Goal: Task Accomplishment & Management: Manage account settings

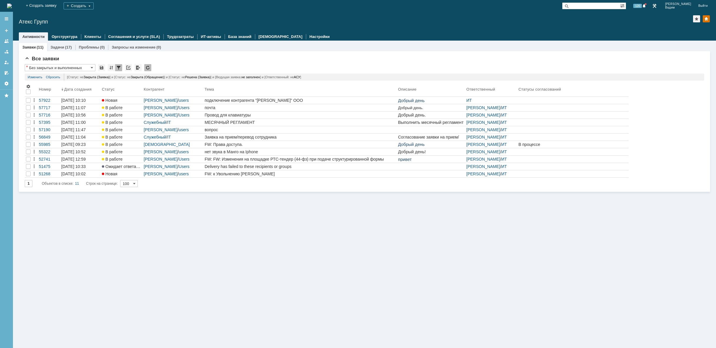
click at [266, 261] on div "Заявки (11) Задачи (17) Проблемы (0) Запросы на изменение (0) Все заявки * Без …" at bounding box center [364, 195] width 703 height 308
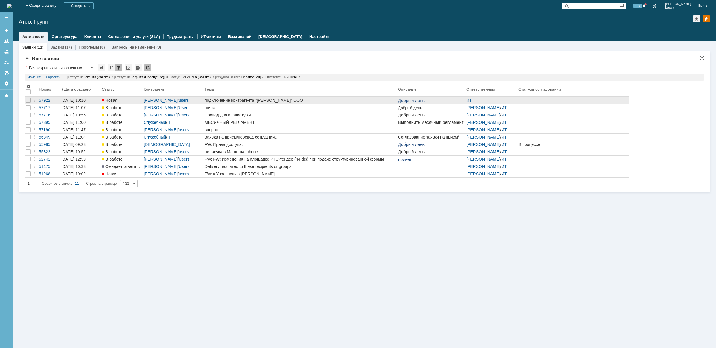
click at [367, 100] on div "подключение контрагента "[PERSON_NAME]" ООО" at bounding box center [300, 100] width 191 height 5
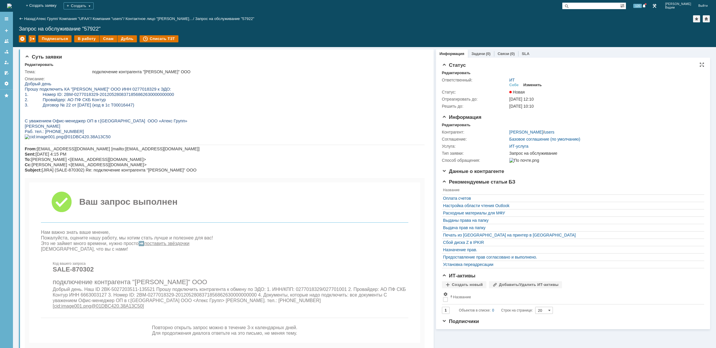
click at [538, 84] on div "Изменить" at bounding box center [533, 85] width 19 height 5
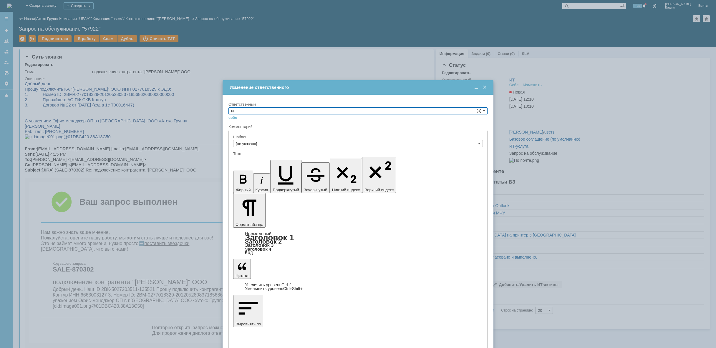
click at [368, 110] on input "ИТ" at bounding box center [358, 111] width 259 height 7
click at [276, 156] on div "АСУ" at bounding box center [358, 159] width 259 height 7
type input "АСУ"
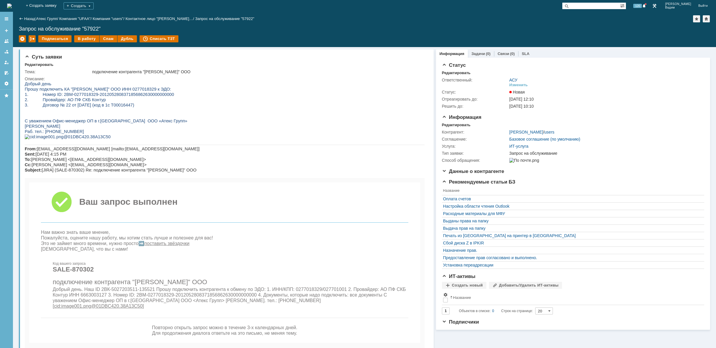
click at [12, 8] on img at bounding box center [9, 6] width 5 height 5
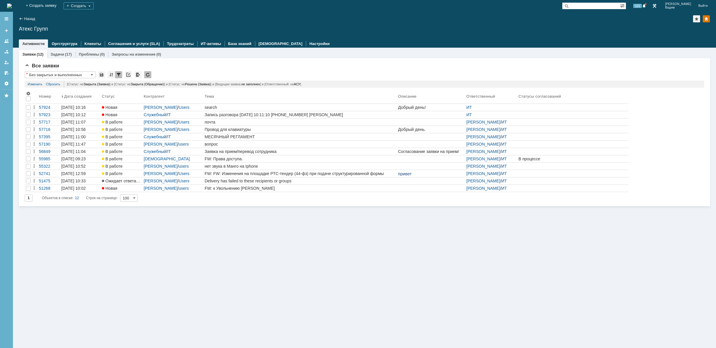
click at [375, 234] on div "Заявки (12) Задачи (17) Проблемы (0) Запросы на изменение (0) Все заявки * Без …" at bounding box center [364, 198] width 703 height 301
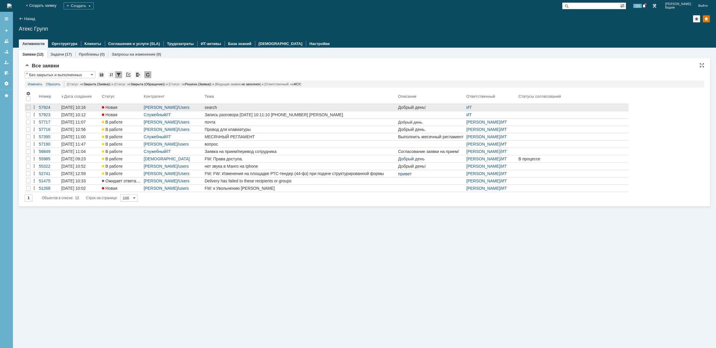
click at [294, 105] on link "search" at bounding box center [301, 107] width 194 height 7
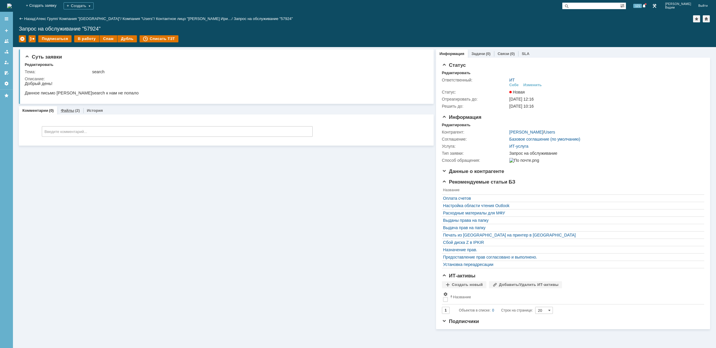
click at [70, 108] on div "Файлы (2)" at bounding box center [70, 110] width 26 height 9
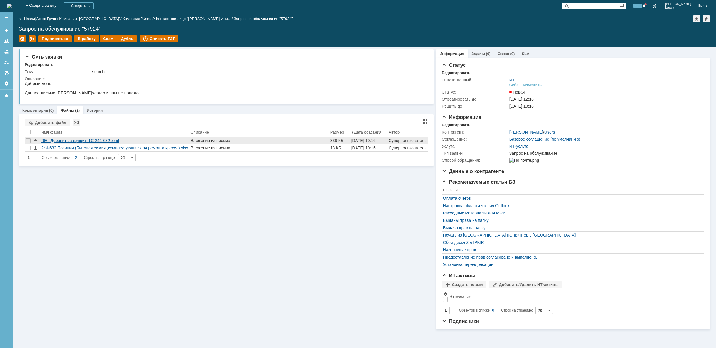
click at [126, 140] on div "RE_ Добавить закупку в 1С 244-632 .eml" at bounding box center [114, 140] width 147 height 5
click at [145, 139] on div "RE_ Добавить закупку в 1С 244-632 .eml" at bounding box center [114, 140] width 147 height 5
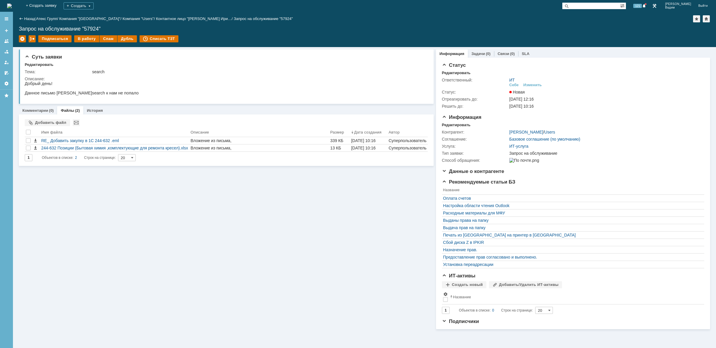
click at [619, 16] on div "Назад | Атекс Групп / Компания "Moscow" / Компания "Users" / Контактное лицо "[…" at bounding box center [365, 18] width 692 height 7
click at [12, 7] on img at bounding box center [9, 6] width 5 height 5
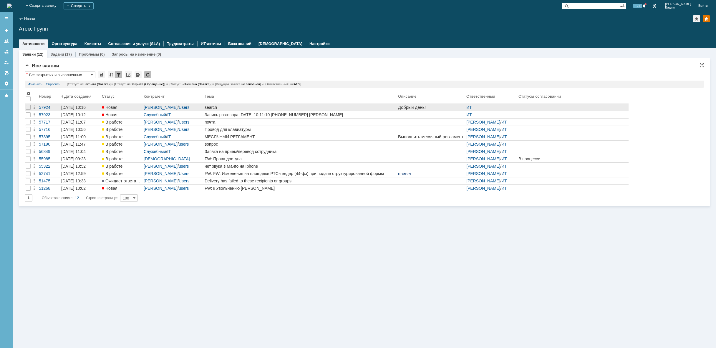
click at [386, 105] on div "search" at bounding box center [300, 107] width 191 height 5
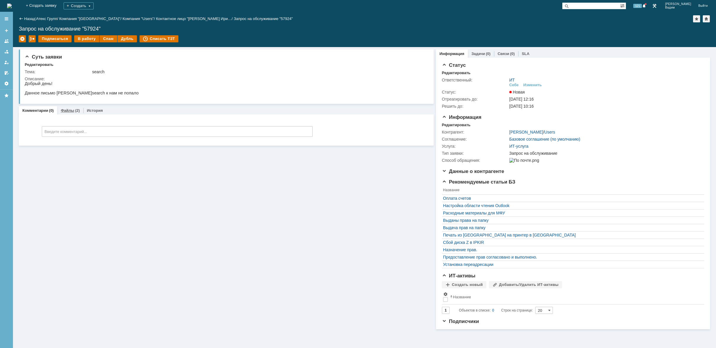
click at [65, 109] on link "Файлы" at bounding box center [68, 110] width 14 height 4
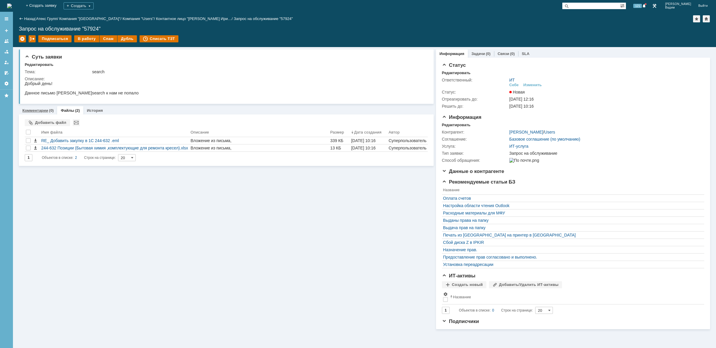
click at [38, 109] on link "Комментарии" at bounding box center [35, 110] width 26 height 4
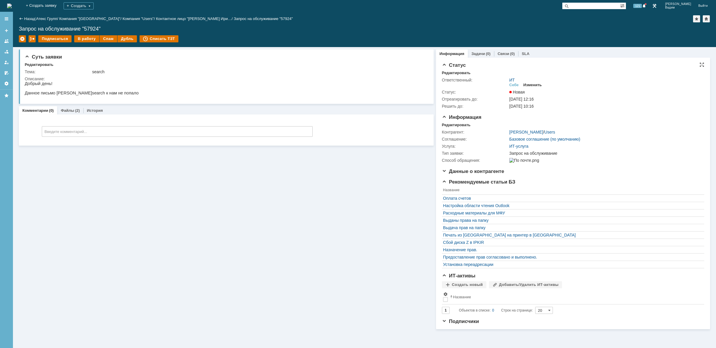
click at [536, 85] on div "Изменить" at bounding box center [533, 85] width 19 height 5
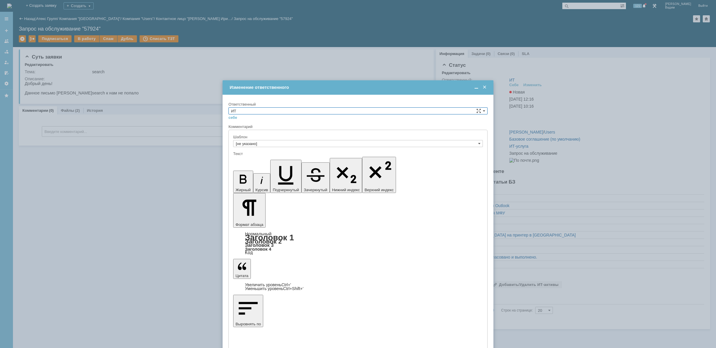
click at [366, 109] on input "ИТ" at bounding box center [358, 111] width 259 height 7
click at [273, 133] on span "[PERSON_NAME]" at bounding box center [358, 132] width 254 height 5
type input "[PERSON_NAME]"
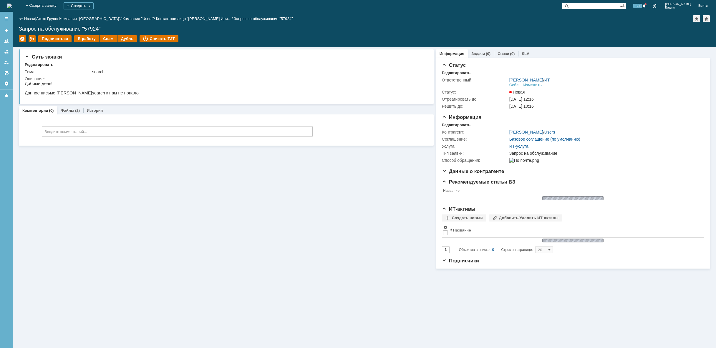
click at [12, 6] on img at bounding box center [9, 6] width 5 height 5
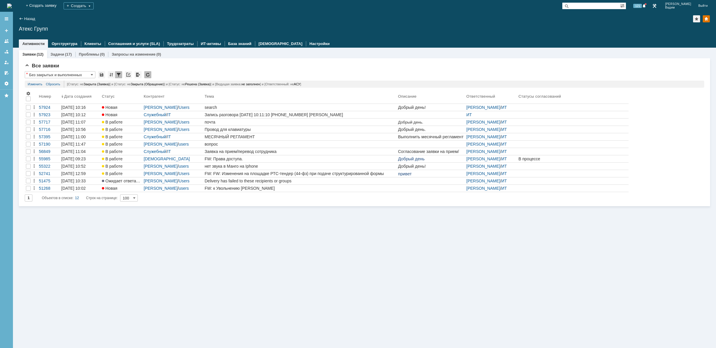
click at [218, 222] on div "Заявки (12) Задачи (17) Проблемы (0) Запросы на изменение (0) Все заявки * Без …" at bounding box center [364, 198] width 703 height 301
click at [12, 5] on img at bounding box center [9, 6] width 5 height 5
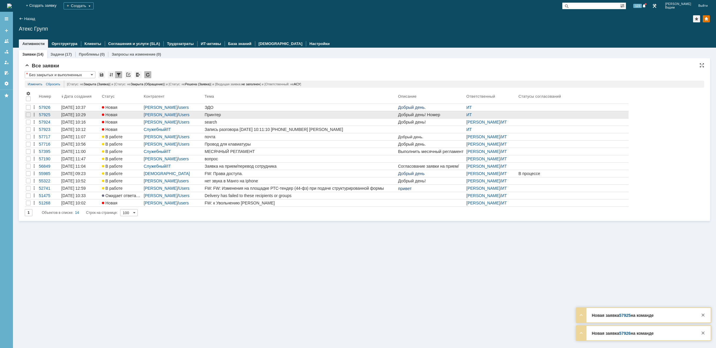
click at [371, 115] on div "Принтер" at bounding box center [300, 115] width 191 height 5
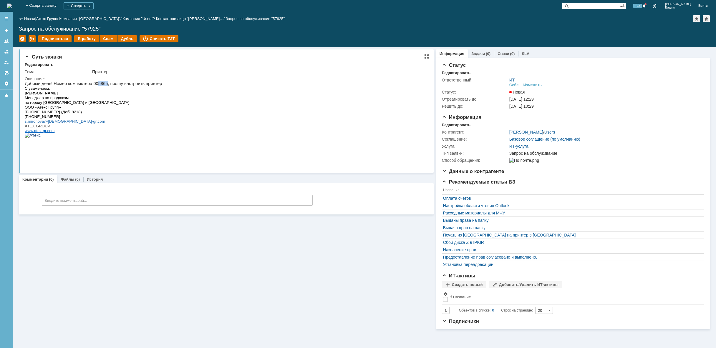
drag, startPoint x: 102, startPoint y: 84, endPoint x: 94, endPoint y: 85, distance: 8.0
click at [94, 85] on p "Добрый день! Номер компьютера 005865, прошу настроить принтер" at bounding box center [93, 83] width 137 height 5
copy p "5865"
click at [85, 37] on div "В работу" at bounding box center [86, 38] width 25 height 7
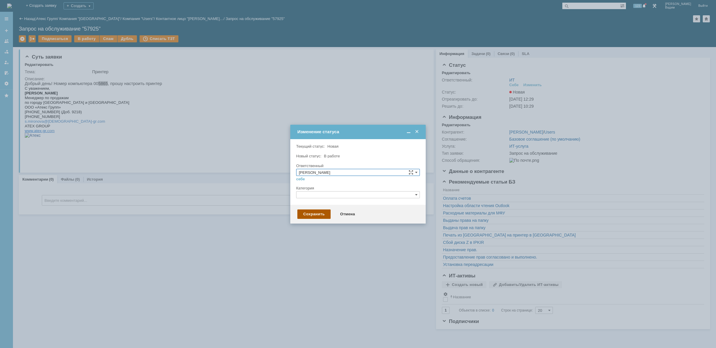
click at [315, 215] on div "Сохранить" at bounding box center [313, 214] width 33 height 9
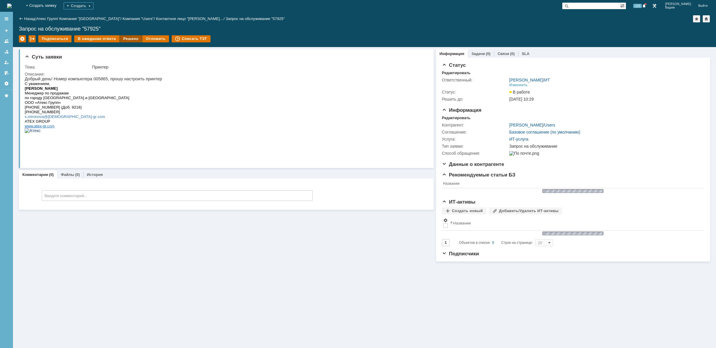
click at [124, 39] on div "Решено" at bounding box center [131, 38] width 22 height 7
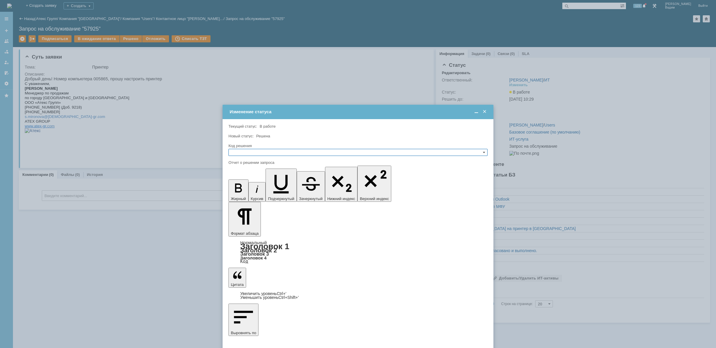
click at [307, 153] on input "text" at bounding box center [358, 152] width 259 height 7
click at [259, 182] on span "Решено" at bounding box center [358, 180] width 254 height 5
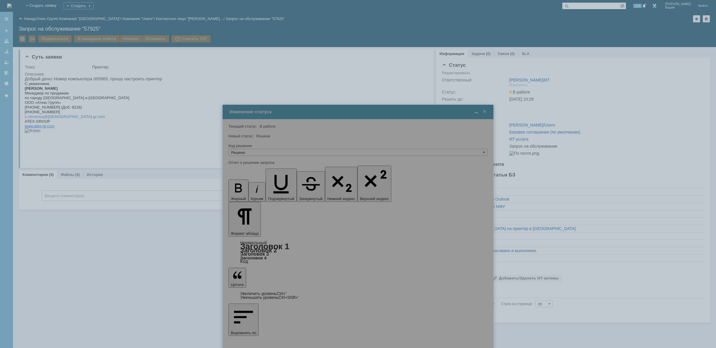
type input "Решено"
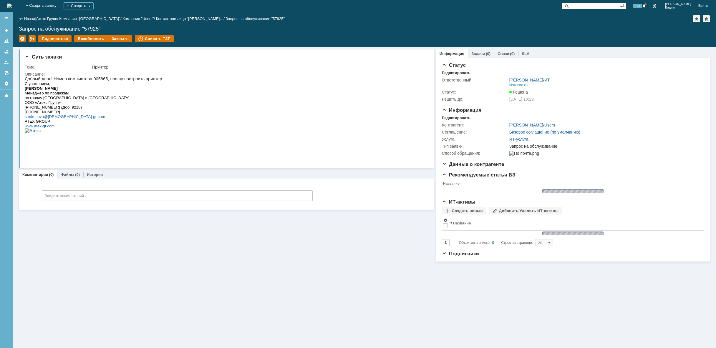
click at [12, 4] on img at bounding box center [9, 6] width 5 height 5
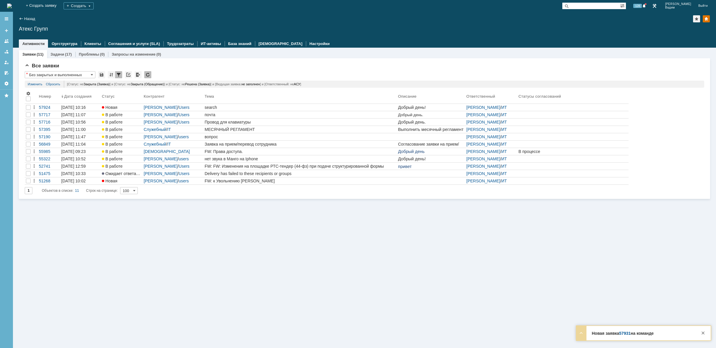
click at [12, 5] on img at bounding box center [9, 6] width 5 height 5
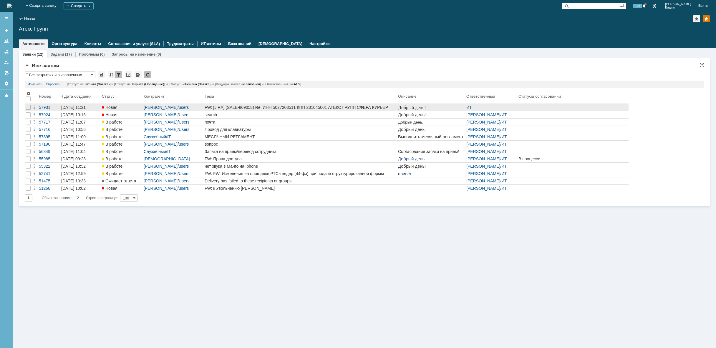
click at [361, 108] on div "FW: [JIRA] (SALE-869058) Re: ИНН 5027203511 КПП 231045001 АТЕКС ГРУПП СФЕРА КУР…" at bounding box center [300, 107] width 191 height 5
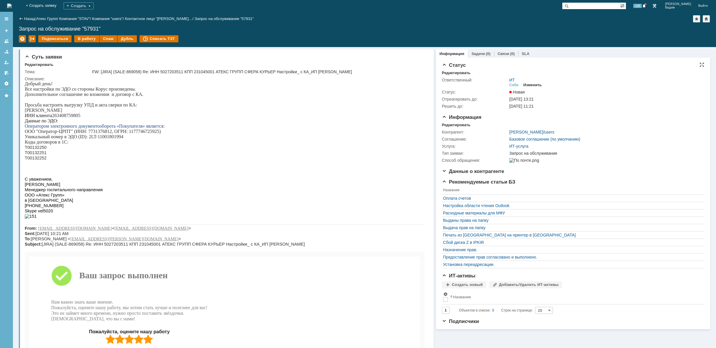
click at [530, 84] on div "Изменить" at bounding box center [533, 85] width 19 height 5
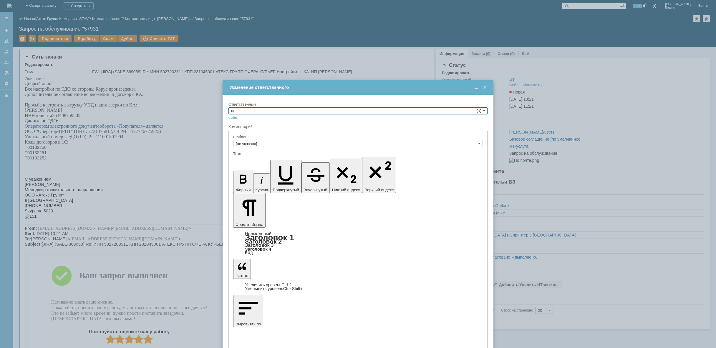
click at [315, 109] on input "ИТ" at bounding box center [358, 111] width 259 height 7
click at [279, 159] on span "АСУ" at bounding box center [358, 159] width 254 height 5
type input "АСУ"
drag, startPoint x: 244, startPoint y: 248, endPoint x: 247, endPoint y: 255, distance: 7.4
click at [245, 249] on div "Внимание! Ответственный АСУ себе своей команде Комментарий Шаблон [не указано] …" at bounding box center [358, 250] width 271 height 311
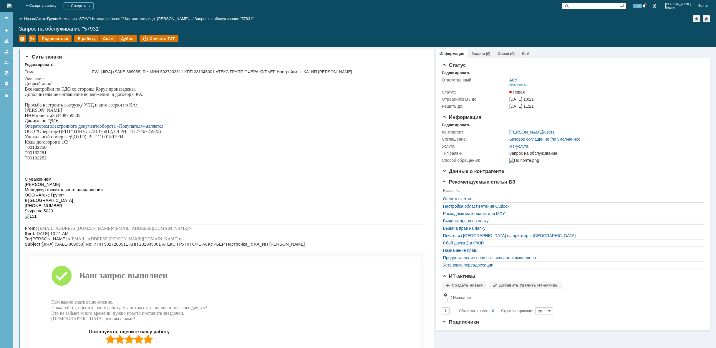
click at [12, 5] on img at bounding box center [9, 6] width 5 height 5
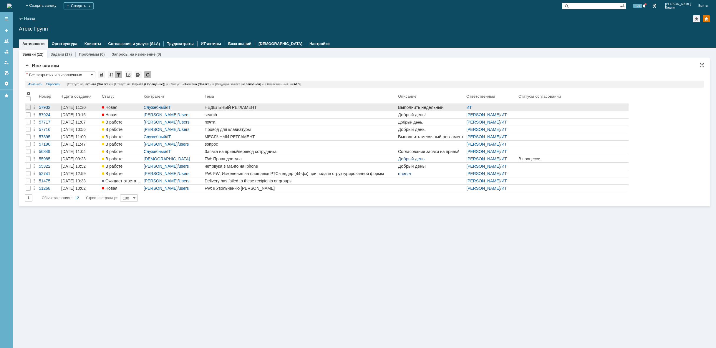
click at [295, 105] on div "НЕДЕЛЬНЫЙ РЕГЛАМЕНТ" at bounding box center [300, 107] width 191 height 5
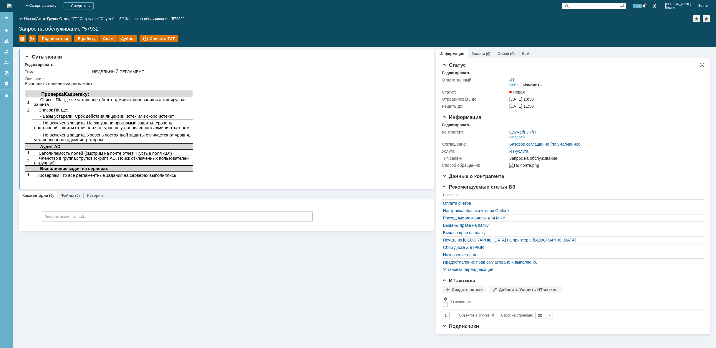
click at [535, 86] on div "Изменить" at bounding box center [533, 85] width 19 height 5
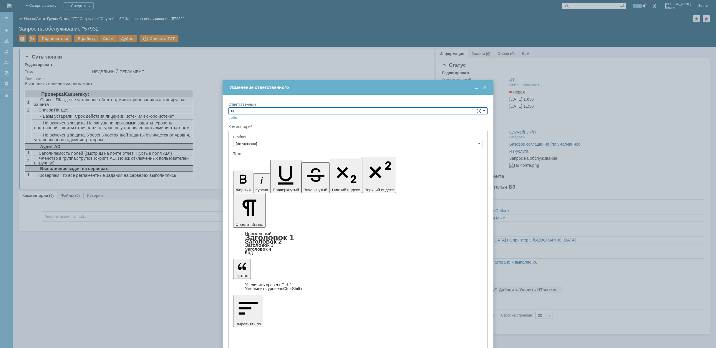
click at [336, 113] on input "ИТ" at bounding box center [358, 111] width 259 height 7
click at [282, 152] on span "[PERSON_NAME]" at bounding box center [358, 153] width 254 height 5
type input "[PERSON_NAME]"
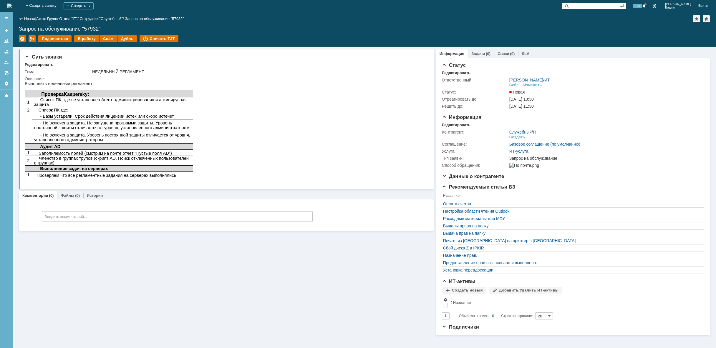
click at [12, 6] on img at bounding box center [9, 6] width 5 height 5
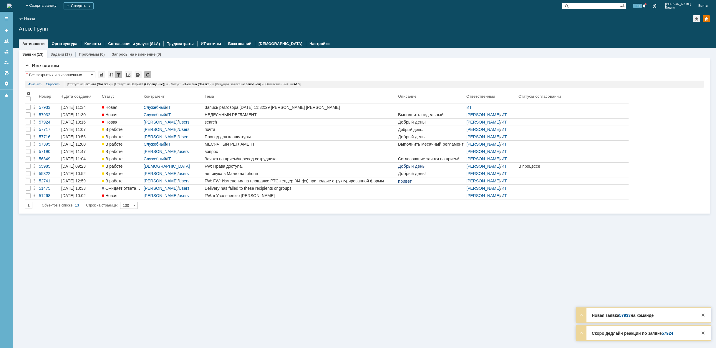
click at [12, 4] on img at bounding box center [9, 6] width 5 height 5
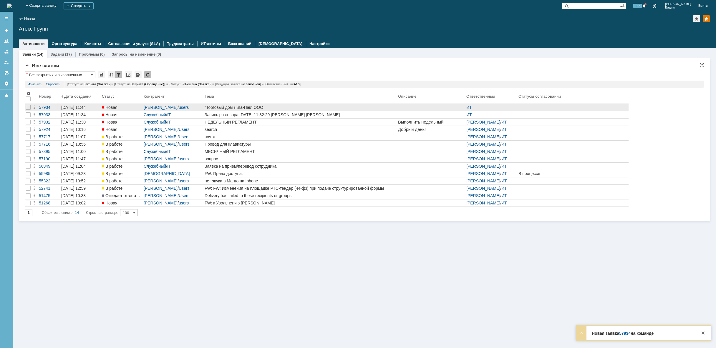
click at [311, 108] on div ""Торговый дом Лига-Пак" ООО" at bounding box center [300, 107] width 191 height 5
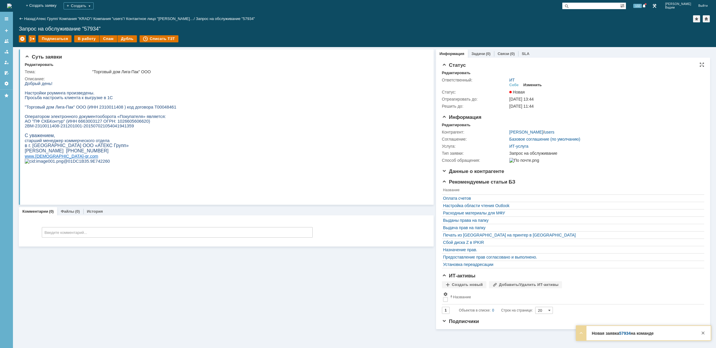
click at [532, 85] on div "Изменить" at bounding box center [533, 85] width 19 height 5
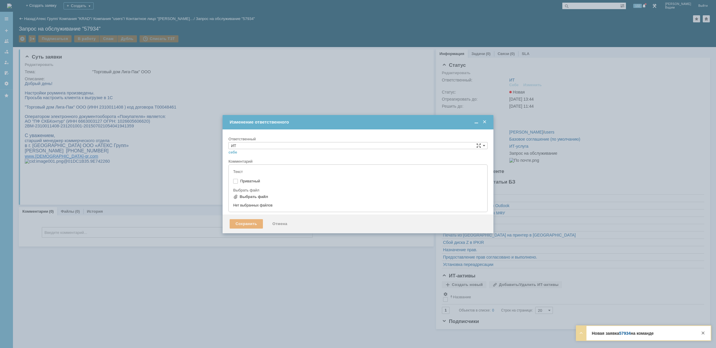
type input "[не указано]"
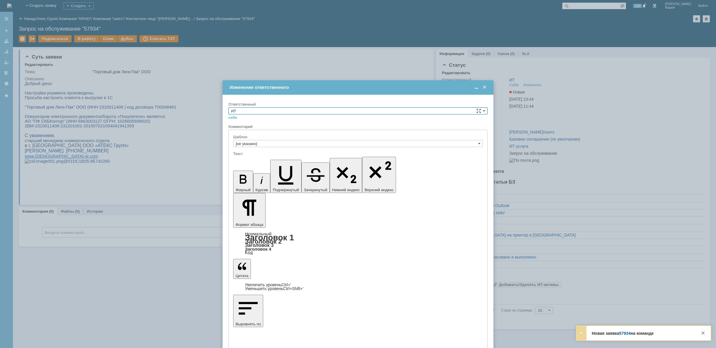
click at [405, 113] on input "ИТ" at bounding box center [358, 111] width 259 height 7
click at [300, 160] on span "АСУ" at bounding box center [358, 159] width 254 height 5
type input "АСУ"
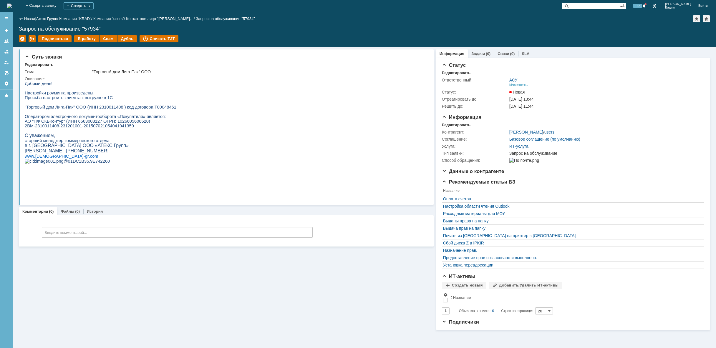
click at [12, 5] on img at bounding box center [9, 6] width 5 height 5
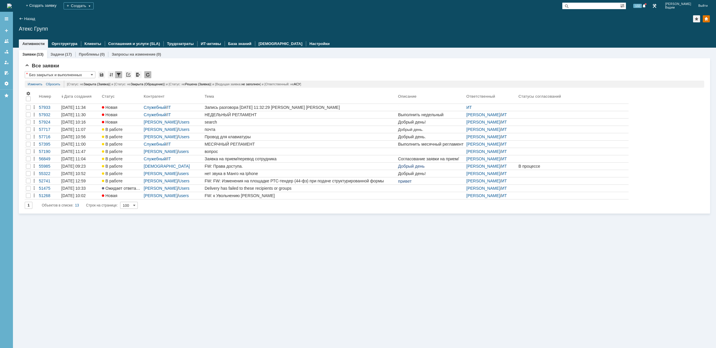
click at [382, 306] on div "Заявки (13) Задачи (17) Проблемы (0) Запросы на изменение (0) Все заявки * Без …" at bounding box center [364, 198] width 703 height 301
click at [225, 271] on div "Заявки (13) Задачи (17) Проблемы (0) Запросы на изменение (0) Все заявки * Без …" at bounding box center [364, 198] width 703 height 301
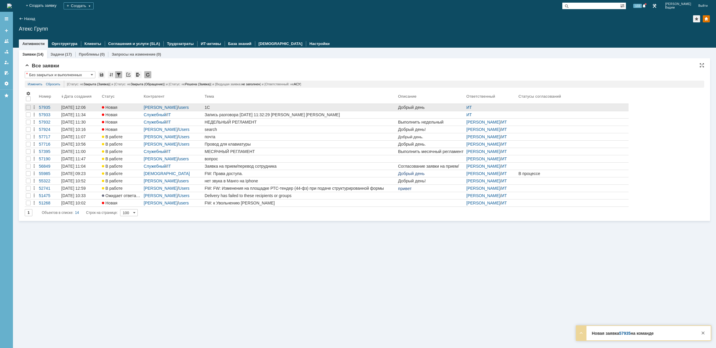
click at [232, 108] on div "1С" at bounding box center [300, 107] width 191 height 5
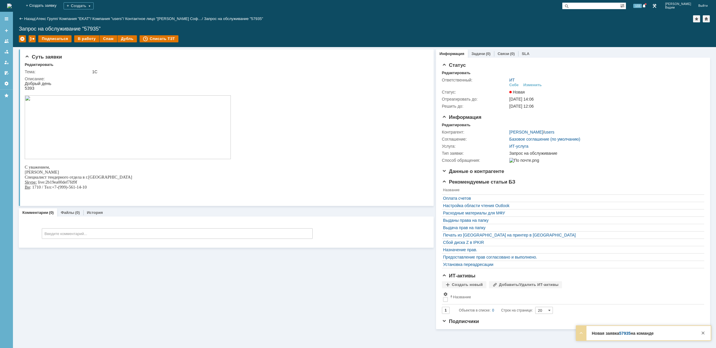
click at [163, 134] on img at bounding box center [128, 127] width 206 height 64
click at [302, 326] on div "Суть заявки Редактировать Тема: 1С Описание: Комментарии (0) Файлы (0) История …" at bounding box center [226, 188] width 415 height 282
click at [81, 37] on div "В работу" at bounding box center [86, 38] width 25 height 7
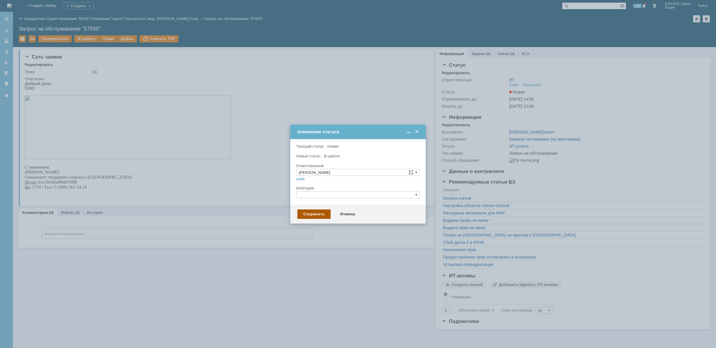
click at [316, 214] on div "Сохранить" at bounding box center [313, 214] width 33 height 9
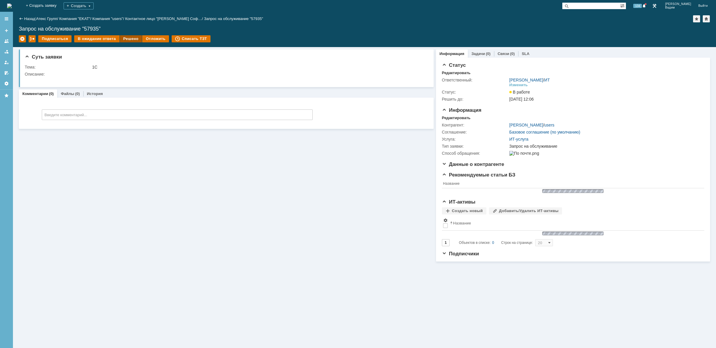
click at [131, 38] on div "Решено" at bounding box center [131, 38] width 22 height 7
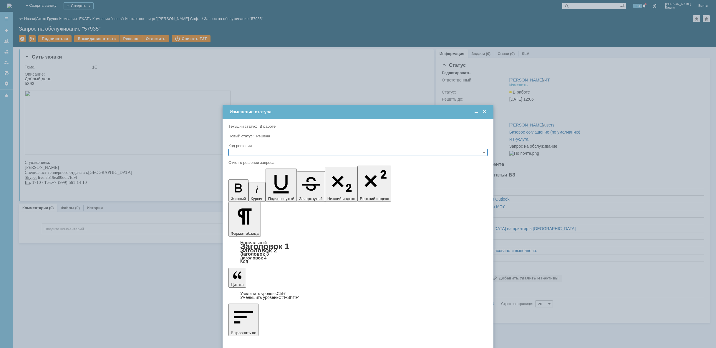
click at [272, 151] on input "text" at bounding box center [358, 152] width 259 height 7
click at [260, 181] on span "Решено" at bounding box center [358, 180] width 254 height 5
type input "Решено"
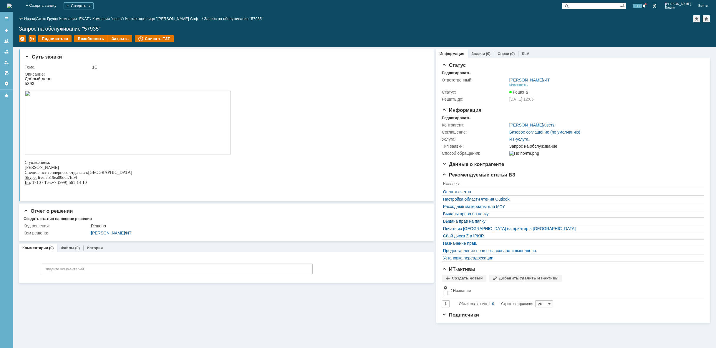
click at [12, 6] on img at bounding box center [9, 6] width 5 height 5
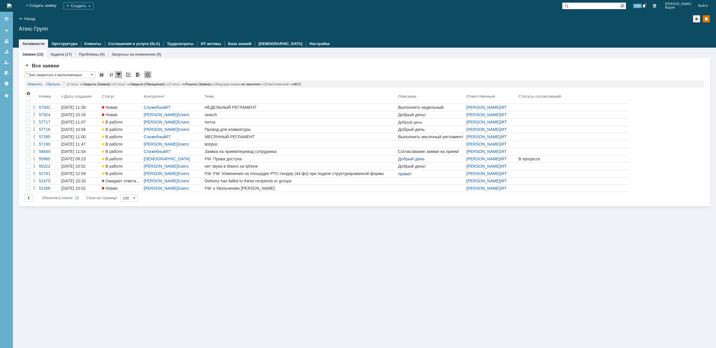
click at [389, 272] on div "Заявки (12) Задачи (17) Проблемы (0) Запросы на изменение (0) Все заявки * Без …" at bounding box center [364, 198] width 703 height 301
click at [12, 6] on img at bounding box center [9, 6] width 5 height 5
